Goal: Check status: Check status

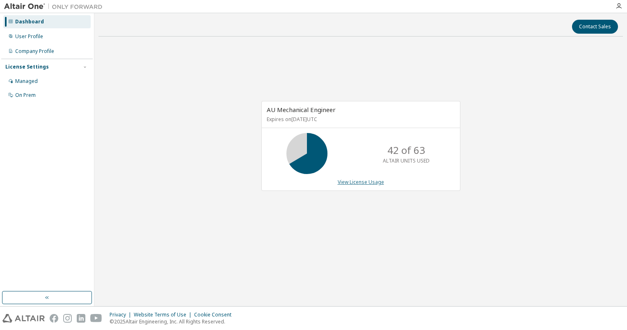
click at [349, 184] on link "View License Usage" at bounding box center [361, 182] width 46 height 7
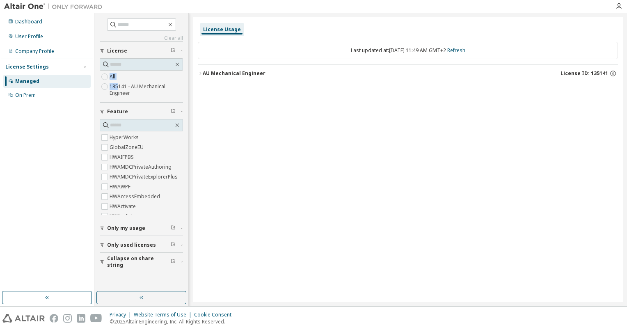
click at [103, 74] on div "All 135141 - AU Mechanical Engineer" at bounding box center [141, 85] width 83 height 26
click at [198, 72] on icon "button" at bounding box center [200, 73] width 5 height 5
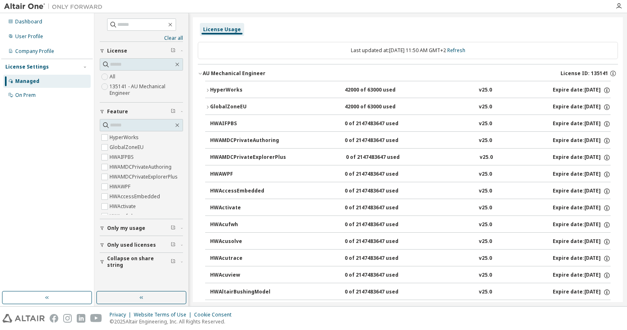
click at [210, 87] on div "HyperWorks" at bounding box center [247, 90] width 74 height 7
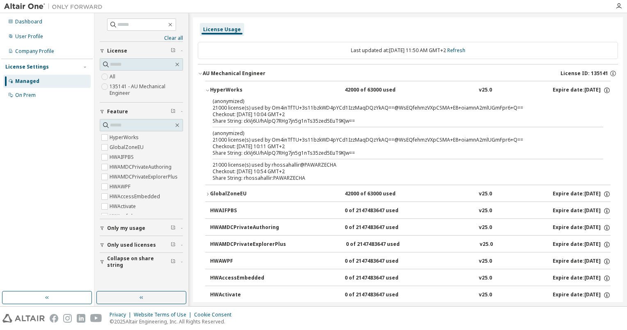
click at [324, 167] on div "21000 license(s) used by rhossahallir@PAWARZECHA" at bounding box center [398, 165] width 371 height 7
click at [321, 169] on div "Checkout: [DATE] 10:54 GMT+2" at bounding box center [398, 171] width 371 height 7
